Goal: Check status: Check status

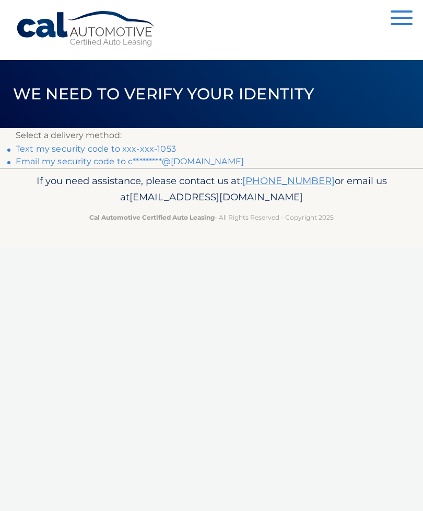
click at [135, 149] on link "Text my security code to xxx-xxx-1053" at bounding box center [96, 149] width 160 height 10
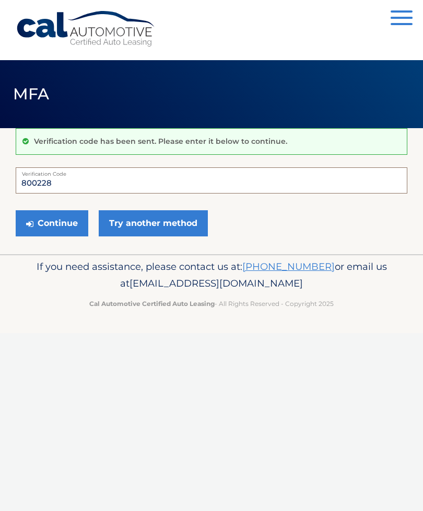
type input "800228"
click at [78, 227] on button "Continue" at bounding box center [52, 223] width 73 height 26
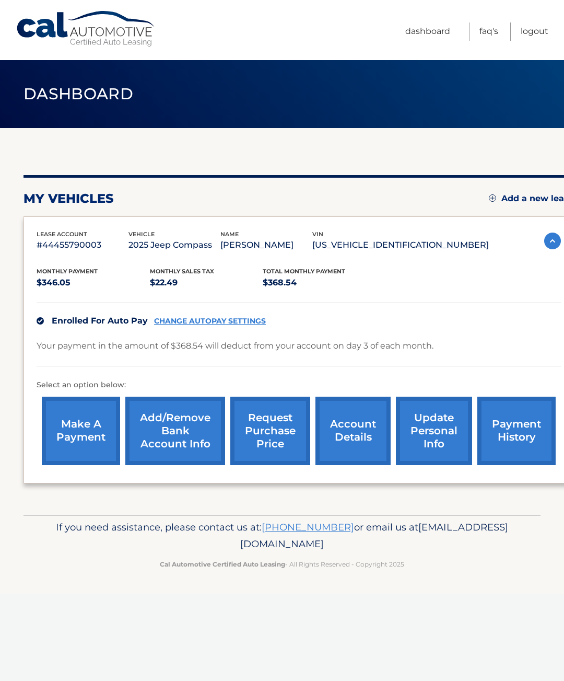
scroll to position [0, 8]
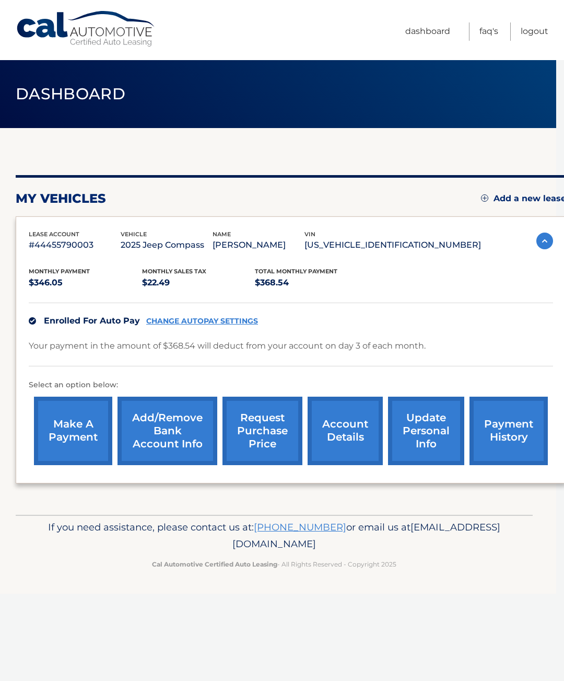
click at [426, 31] on link "Dashboard" at bounding box center [428, 31] width 45 height 18
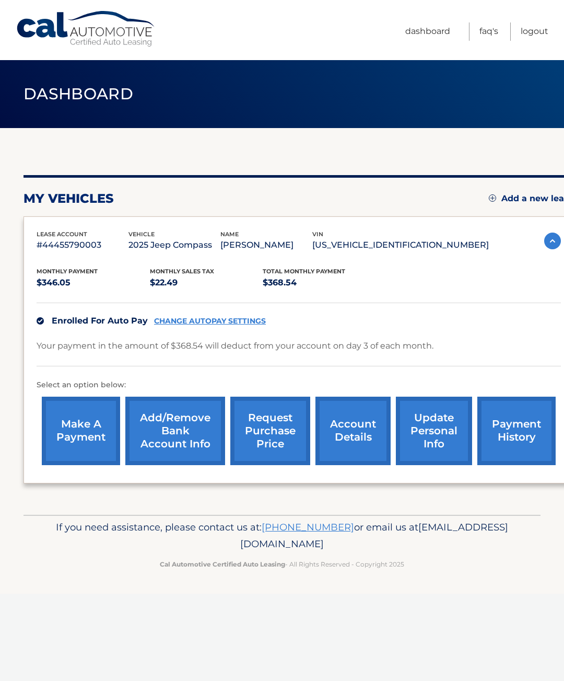
click at [280, 430] on link "request purchase price" at bounding box center [270, 431] width 80 height 68
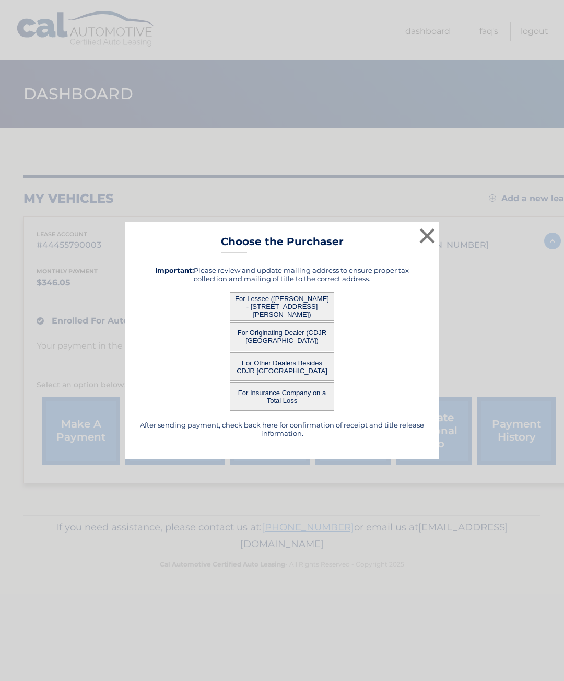
click at [311, 304] on button "For Lessee (CARI ROOT - 14101 AMERO LN, , SPRING HILL, FL 34609)" at bounding box center [282, 306] width 105 height 29
click at [292, 308] on button "For Lessee (CARI ROOT - 14101 AMERO LN, , SPRING HILL, FL 34609)" at bounding box center [282, 306] width 105 height 29
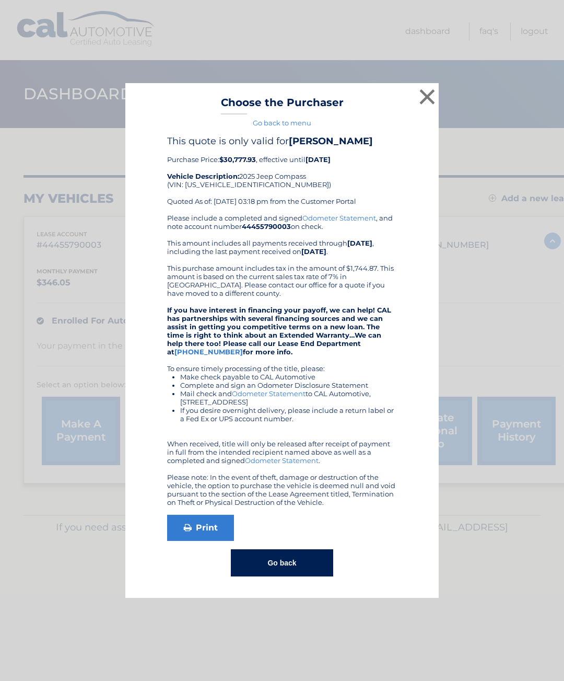
click at [426, 99] on button "×" at bounding box center [427, 96] width 21 height 21
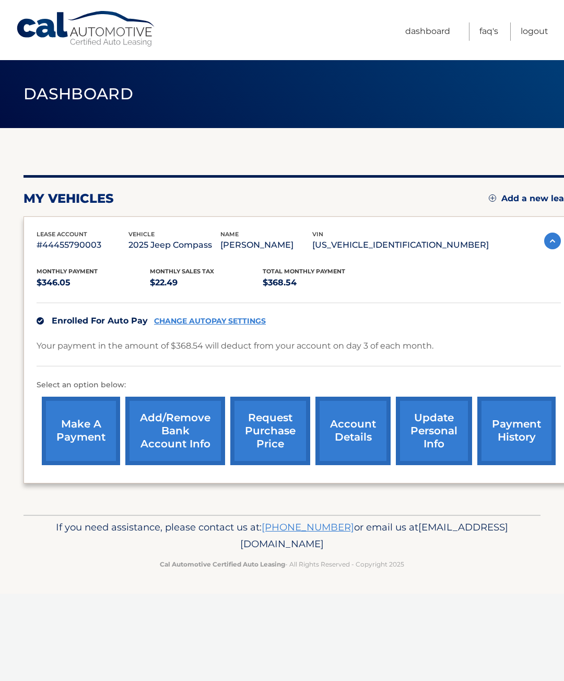
click at [279, 430] on link "request purchase price" at bounding box center [270, 431] width 80 height 68
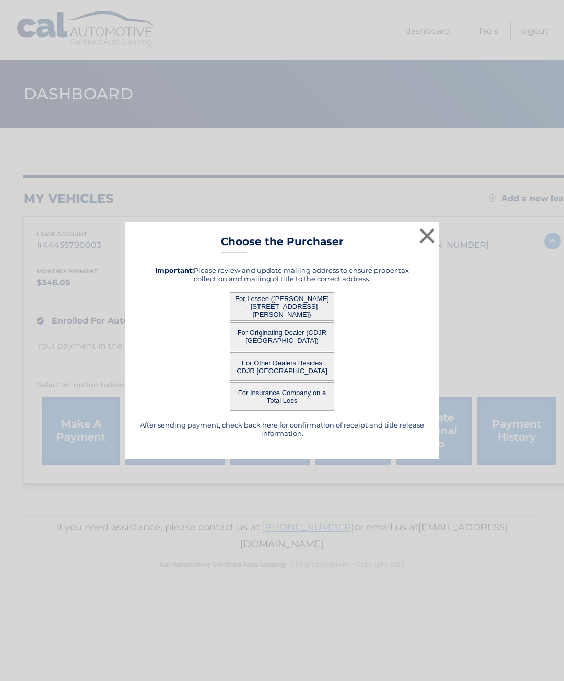
click at [301, 338] on button "For Originating Dealer (CDJR [GEOGRAPHIC_DATA])" at bounding box center [282, 336] width 105 height 29
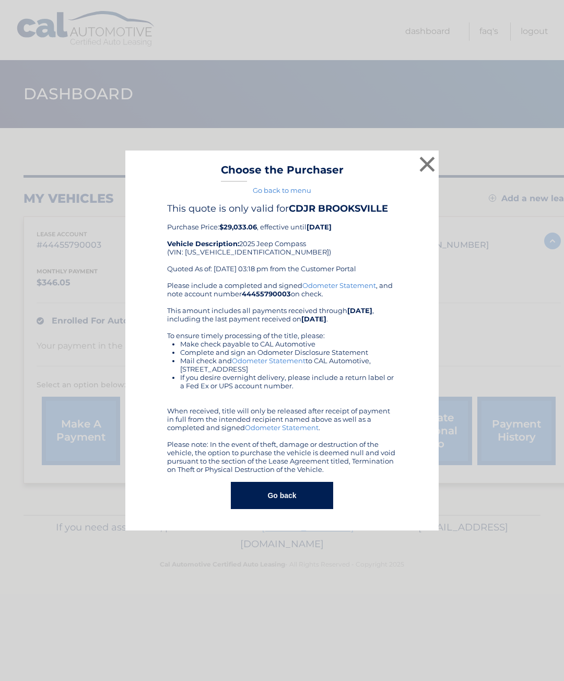
click at [426, 164] on button "×" at bounding box center [427, 164] width 21 height 21
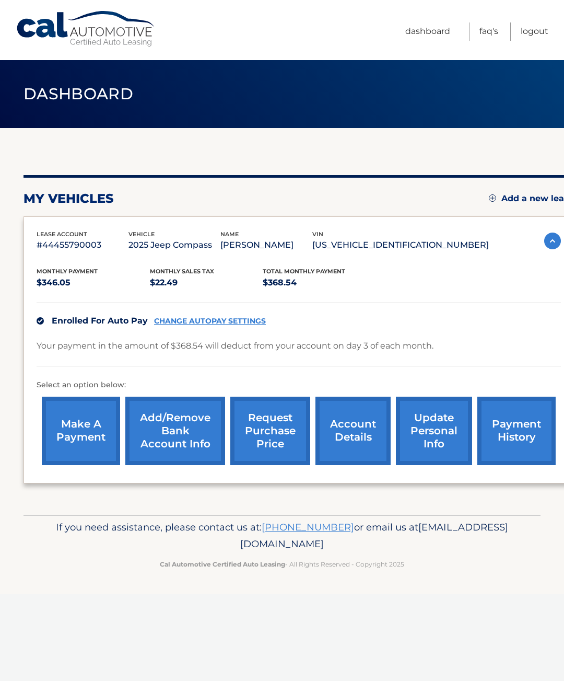
click at [283, 428] on link "request purchase price" at bounding box center [270, 431] width 80 height 68
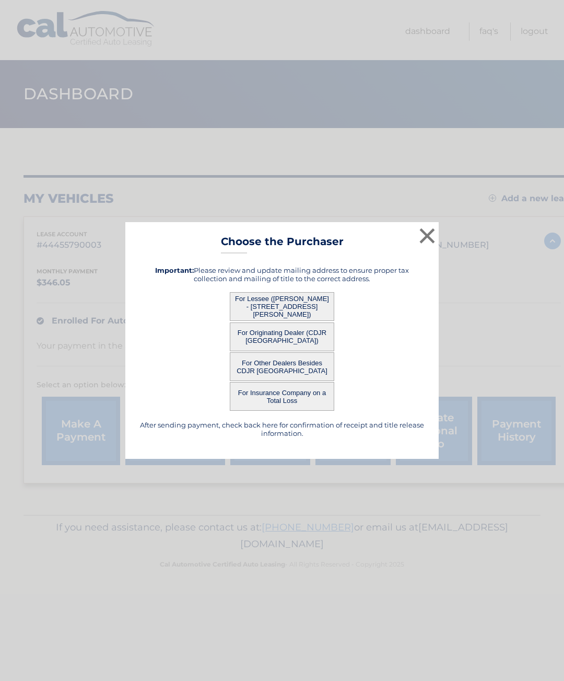
click at [311, 366] on button "For Other Dealers Besides CDJR [GEOGRAPHIC_DATA]" at bounding box center [282, 366] width 105 height 29
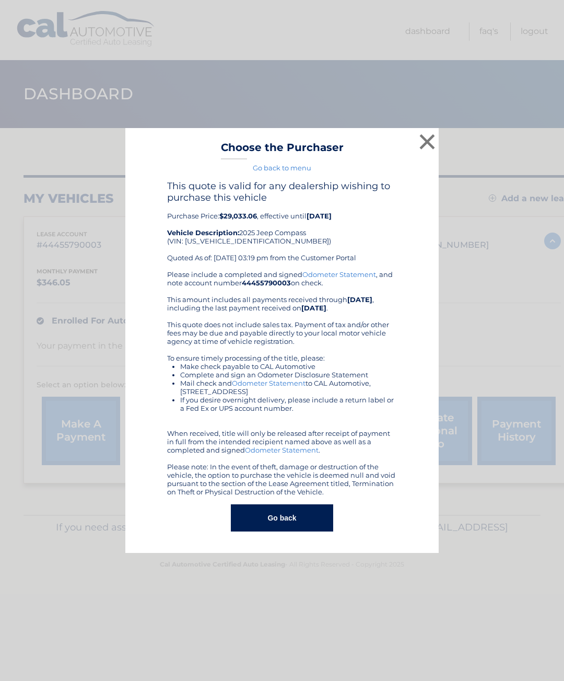
click at [426, 141] on button "×" at bounding box center [427, 141] width 21 height 21
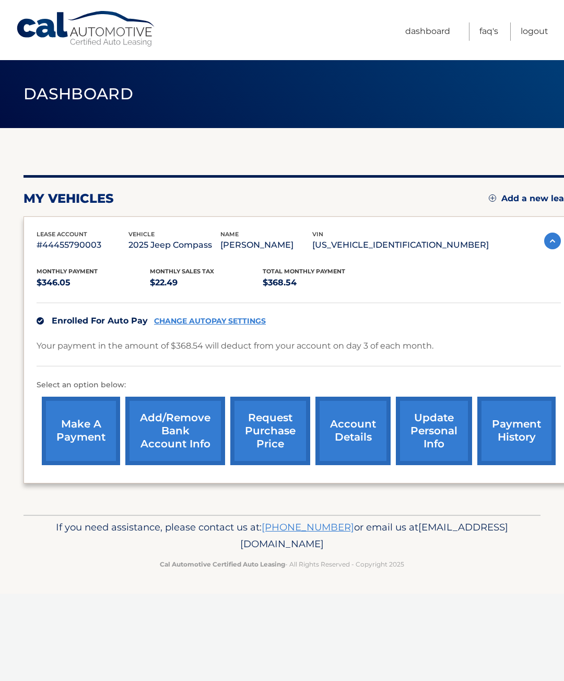
click at [285, 432] on link "request purchase price" at bounding box center [270, 431] width 80 height 68
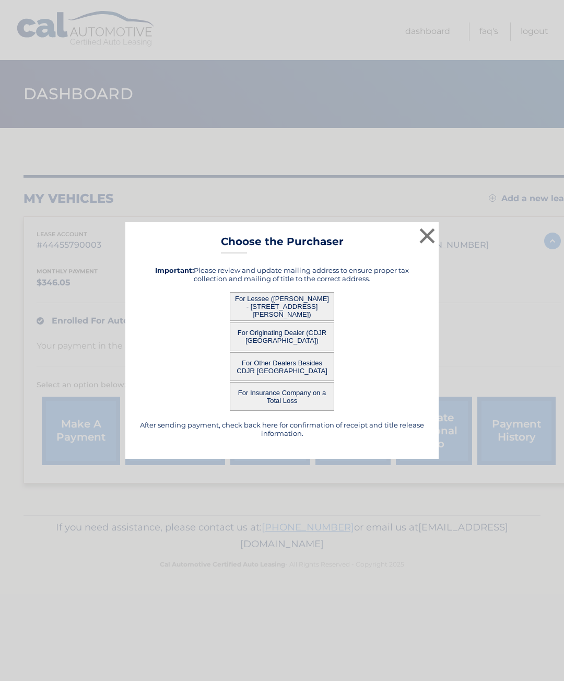
click at [313, 339] on button "For Originating Dealer (CDJR [GEOGRAPHIC_DATA])" at bounding box center [282, 336] width 105 height 29
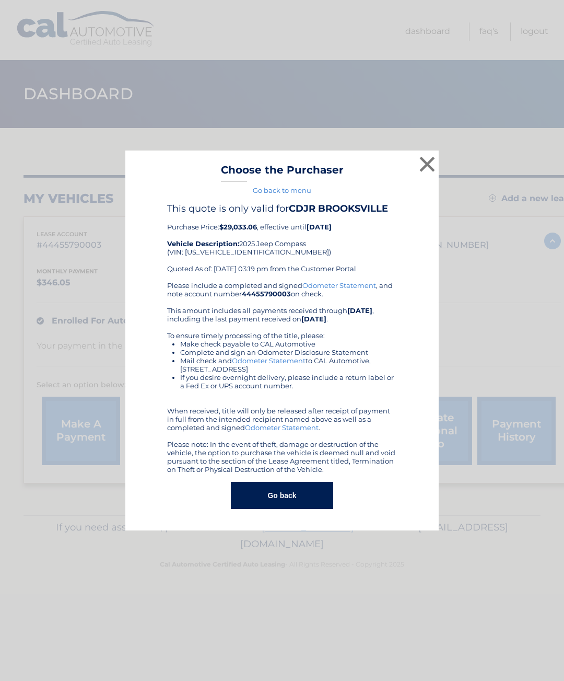
click at [308, 494] on button "Go back" at bounding box center [282, 495] width 102 height 27
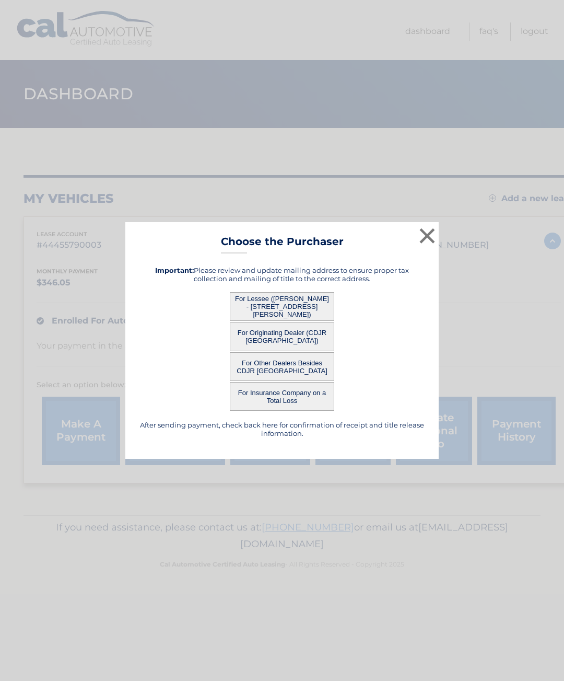
click at [425, 237] on button "×" at bounding box center [427, 235] width 21 height 21
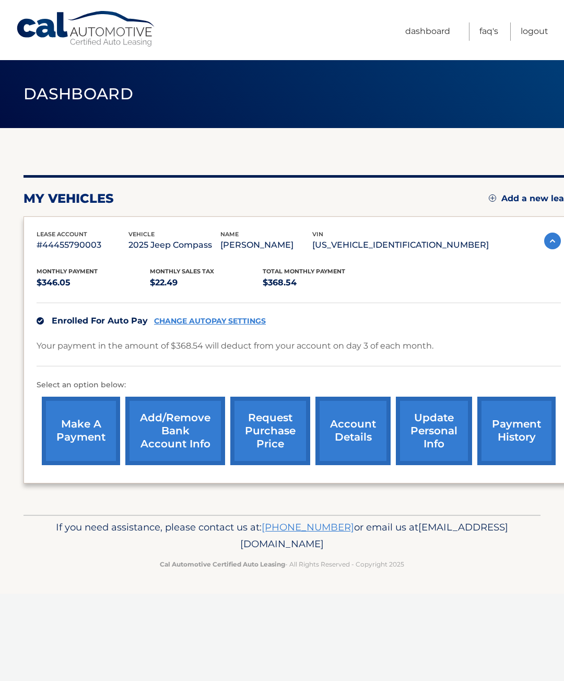
click at [355, 432] on link "account details" at bounding box center [353, 431] width 75 height 68
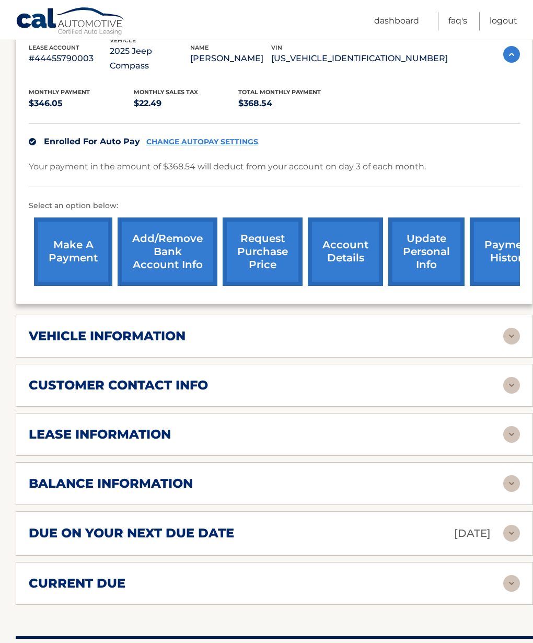
scroll to position [215, 0]
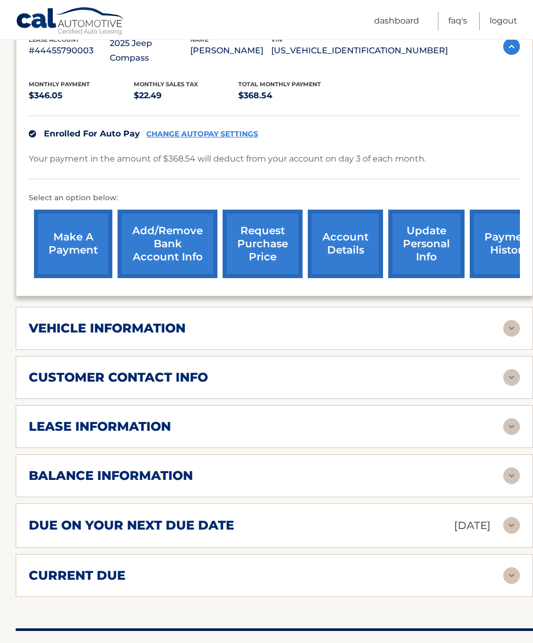
click at [508, 418] on img at bounding box center [511, 426] width 17 height 17
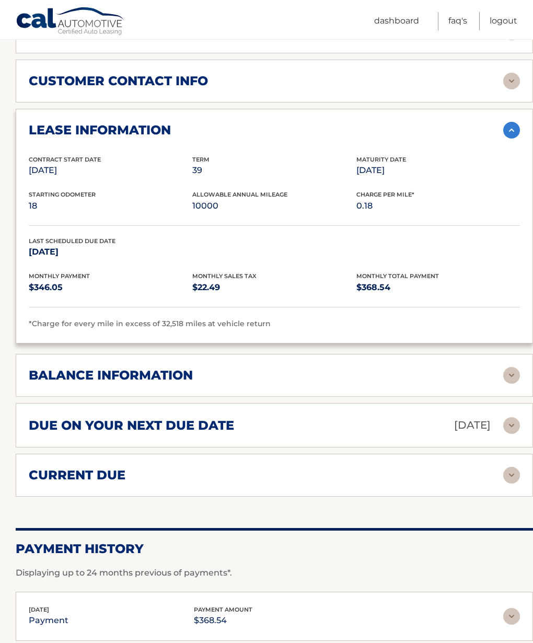
scroll to position [513, 0]
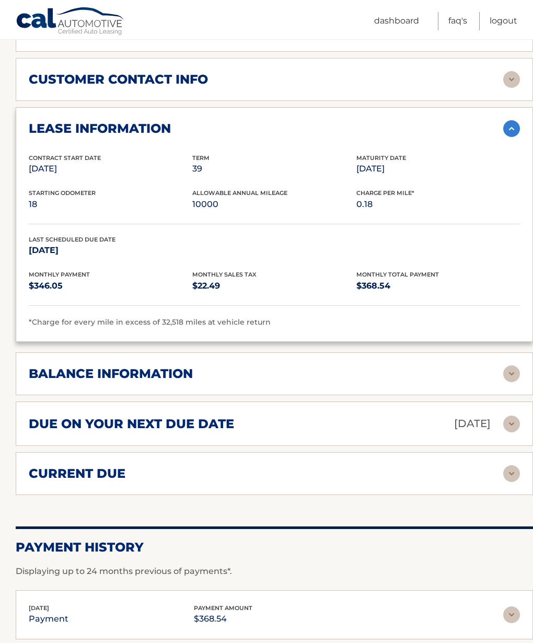
click at [504, 365] on img at bounding box center [511, 373] width 17 height 17
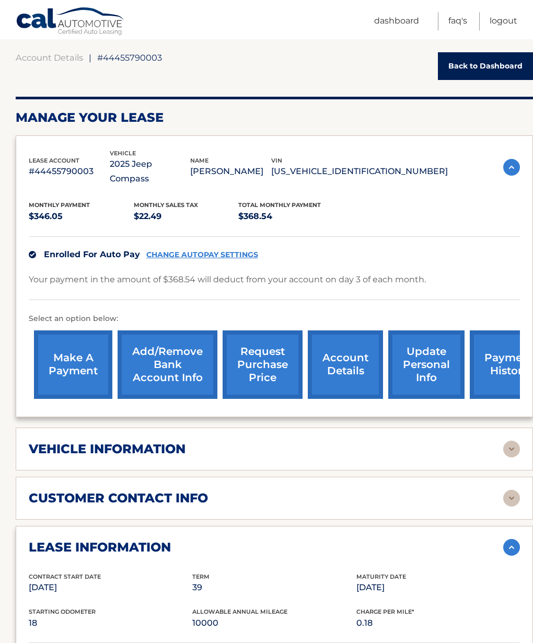
scroll to position [36, 0]
